Goal: Information Seeking & Learning: Learn about a topic

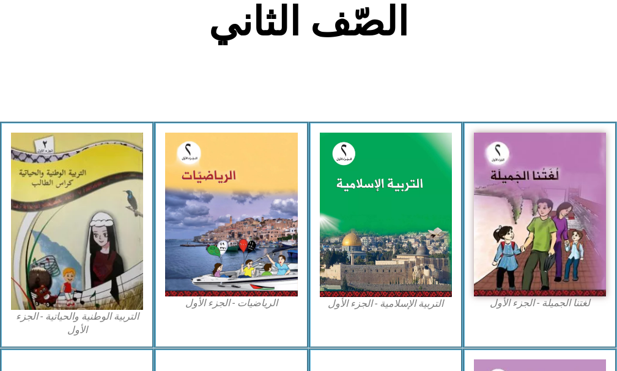
scroll to position [306, 0]
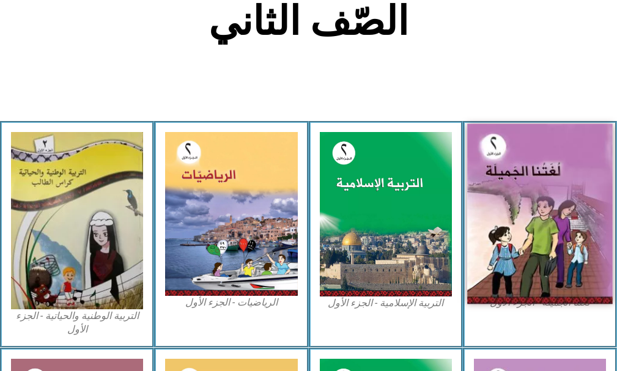
click at [515, 186] on img at bounding box center [539, 214] width 145 height 180
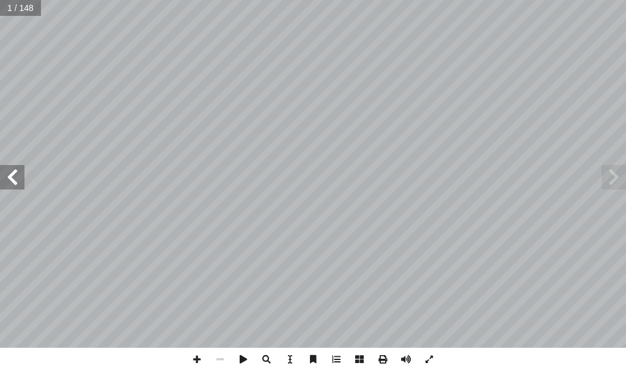
click at [10, 178] on span at bounding box center [12, 177] width 24 height 24
click at [16, 173] on span at bounding box center [12, 177] width 24 height 24
click at [8, 175] on span at bounding box center [12, 177] width 24 height 24
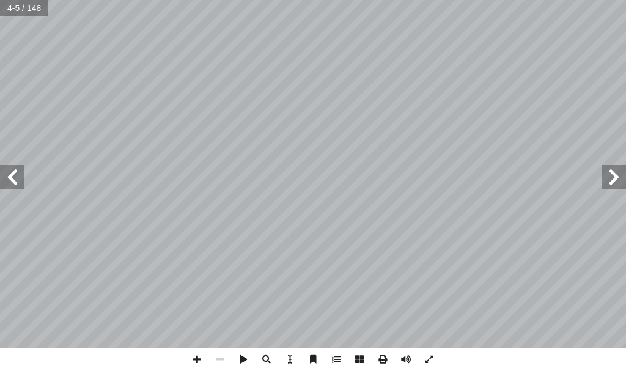
click at [8, 175] on span at bounding box center [12, 177] width 24 height 24
click at [7, 174] on span at bounding box center [12, 177] width 24 height 24
click at [16, 181] on span at bounding box center [12, 177] width 24 height 24
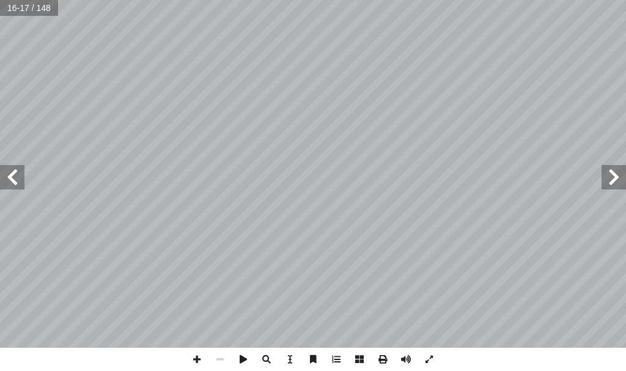
click at [16, 181] on span at bounding box center [12, 177] width 24 height 24
click at [15, 178] on span at bounding box center [12, 177] width 24 height 24
click at [14, 181] on span at bounding box center [12, 177] width 24 height 24
drag, startPoint x: 430, startPoint y: 359, endPoint x: 430, endPoint y: 433, distance: 73.9
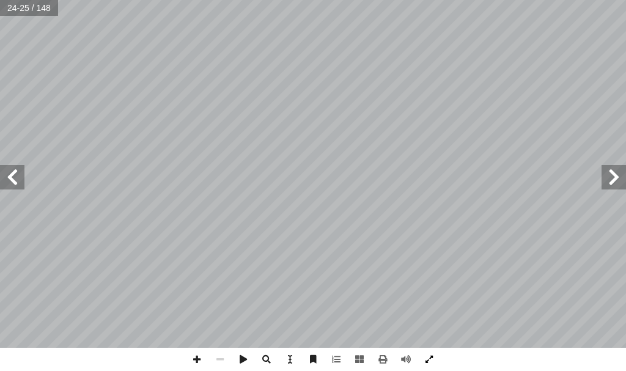
click at [430, 359] on span at bounding box center [428, 359] width 23 height 23
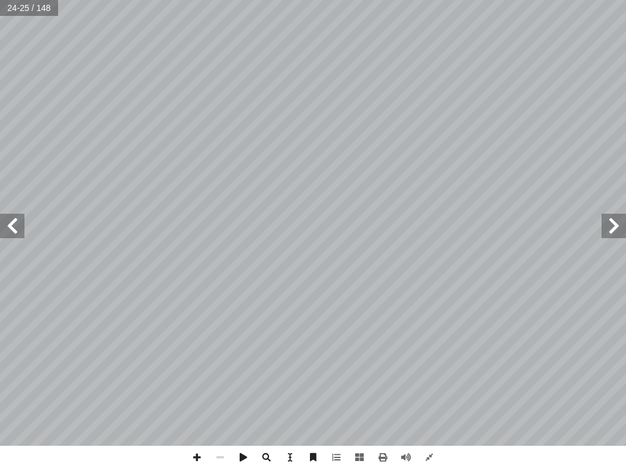
click at [16, 222] on span at bounding box center [12, 226] width 24 height 24
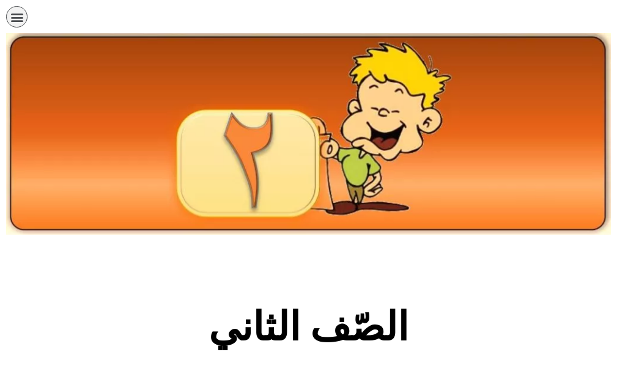
scroll to position [306, 0]
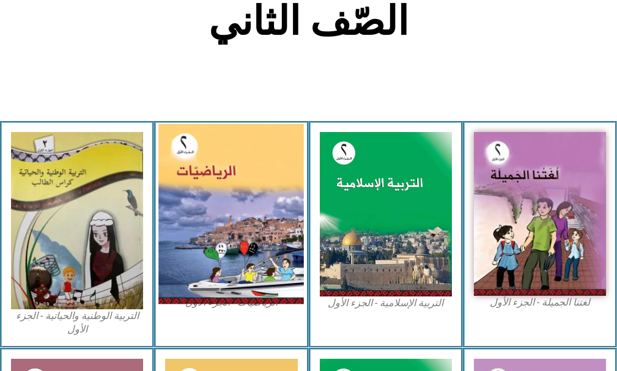
click at [190, 266] on img at bounding box center [230, 214] width 145 height 180
click at [269, 233] on img at bounding box center [230, 214] width 145 height 180
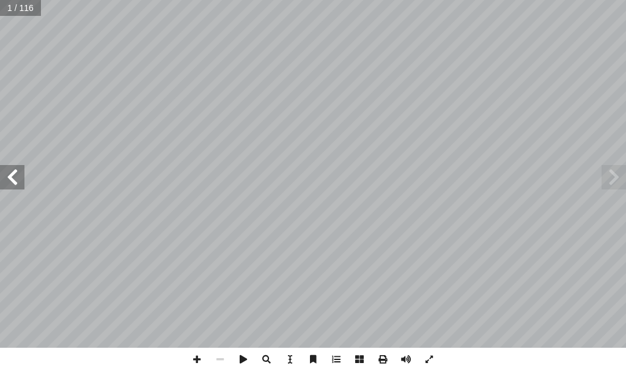
click at [17, 173] on span at bounding box center [12, 177] width 24 height 24
click at [9, 174] on span at bounding box center [12, 177] width 24 height 24
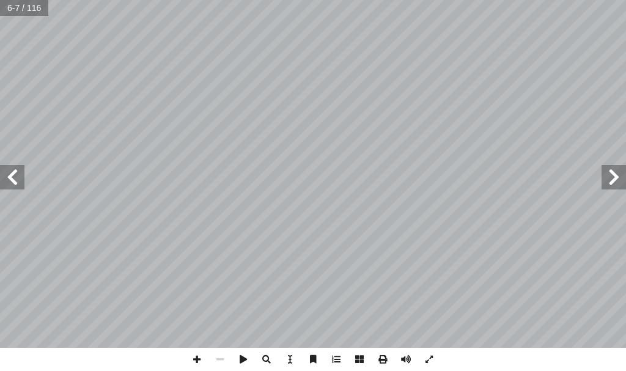
click at [9, 174] on span at bounding box center [12, 177] width 24 height 24
click at [16, 178] on span at bounding box center [12, 177] width 24 height 24
click at [612, 170] on span at bounding box center [613, 177] width 24 height 24
click at [10, 173] on span at bounding box center [12, 177] width 24 height 24
click at [298, 362] on div "١٠ َ حقائـــب ُ فاة ْ ح َ ـــل ُّ الس ِ هـــذه ُ تنقـــل ٩ فـــي ٌ بـــة َّ مرت…" at bounding box center [313, 185] width 626 height 371
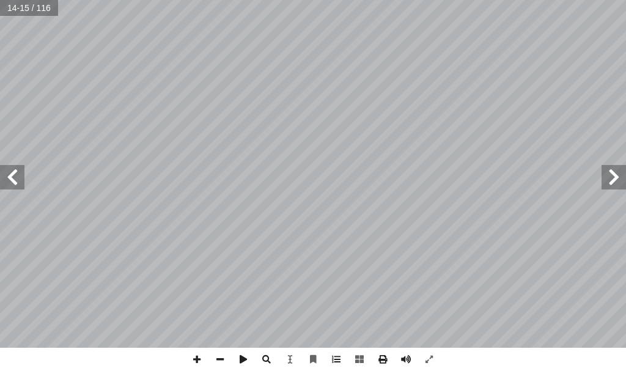
click at [7, 174] on span at bounding box center [12, 177] width 24 height 24
click at [625, 174] on span at bounding box center [613, 177] width 24 height 24
click at [9, 179] on span at bounding box center [12, 177] width 24 height 24
click at [10, 179] on span at bounding box center [12, 177] width 24 height 24
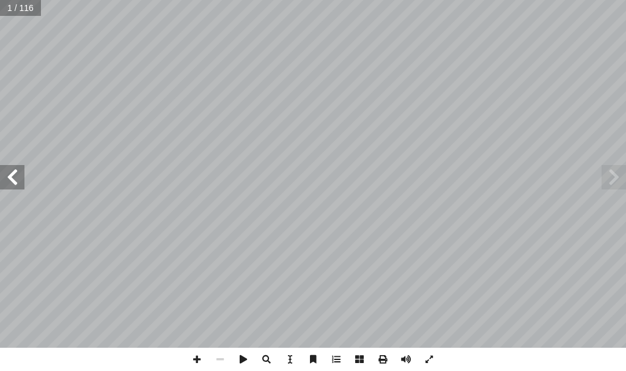
click at [10, 179] on span at bounding box center [12, 177] width 24 height 24
click at [11, 178] on span at bounding box center [12, 177] width 24 height 24
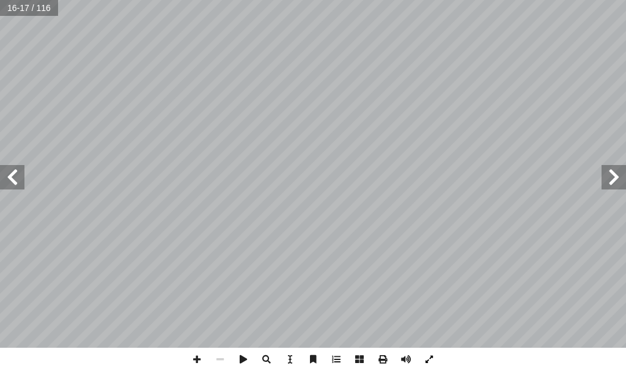
click at [427, 362] on span at bounding box center [428, 359] width 23 height 23
